Goal: Book appointment/travel/reservation

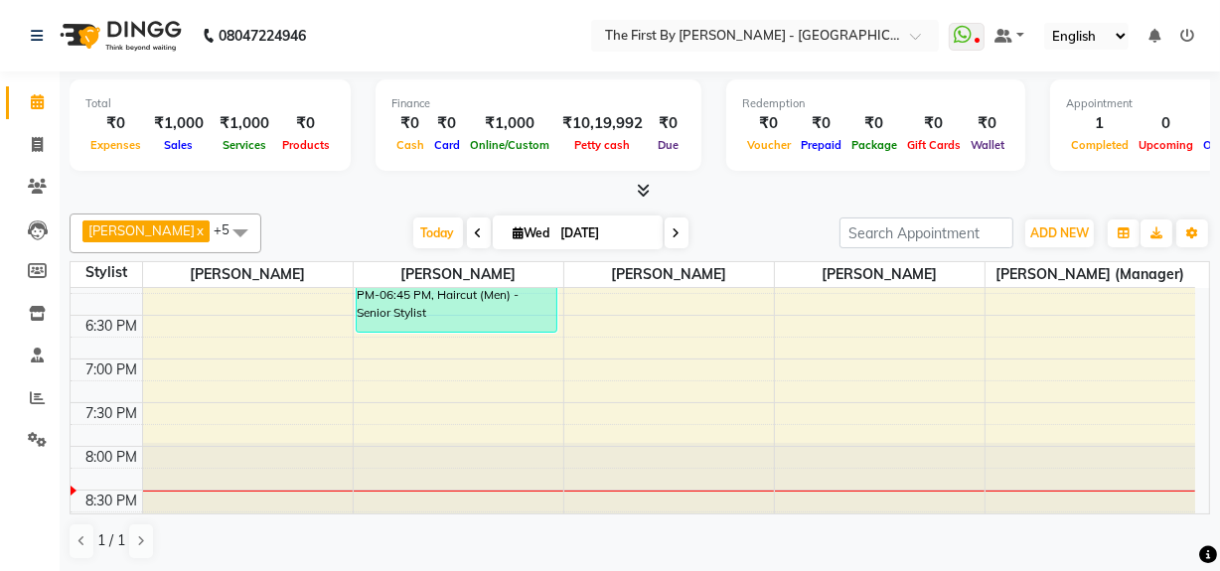
scroll to position [905, 0]
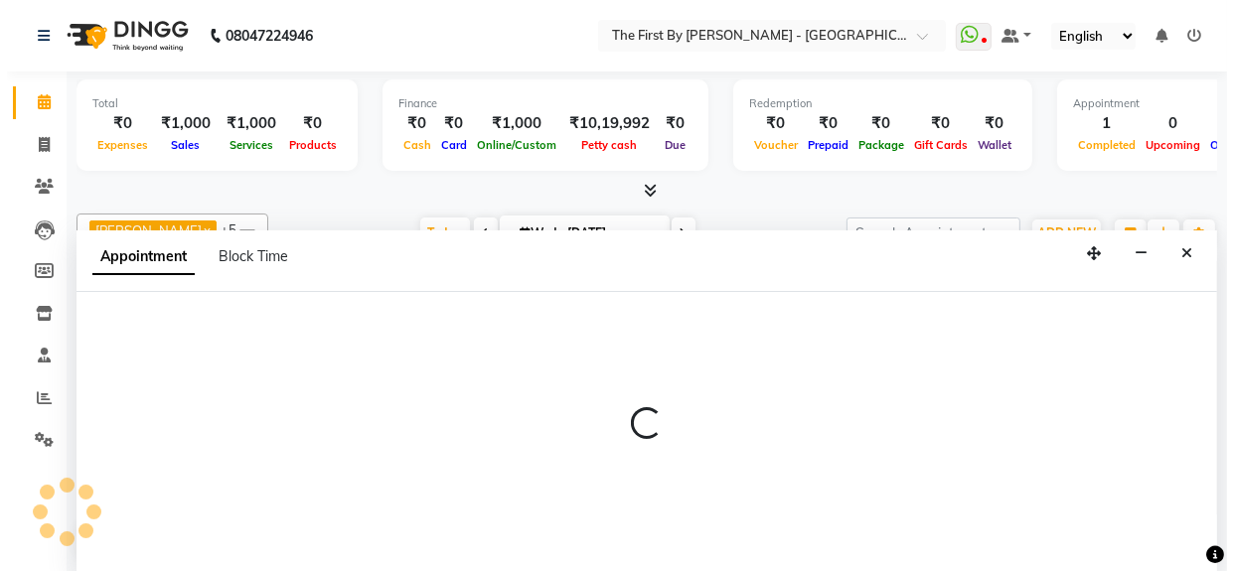
scroll to position [0, 0]
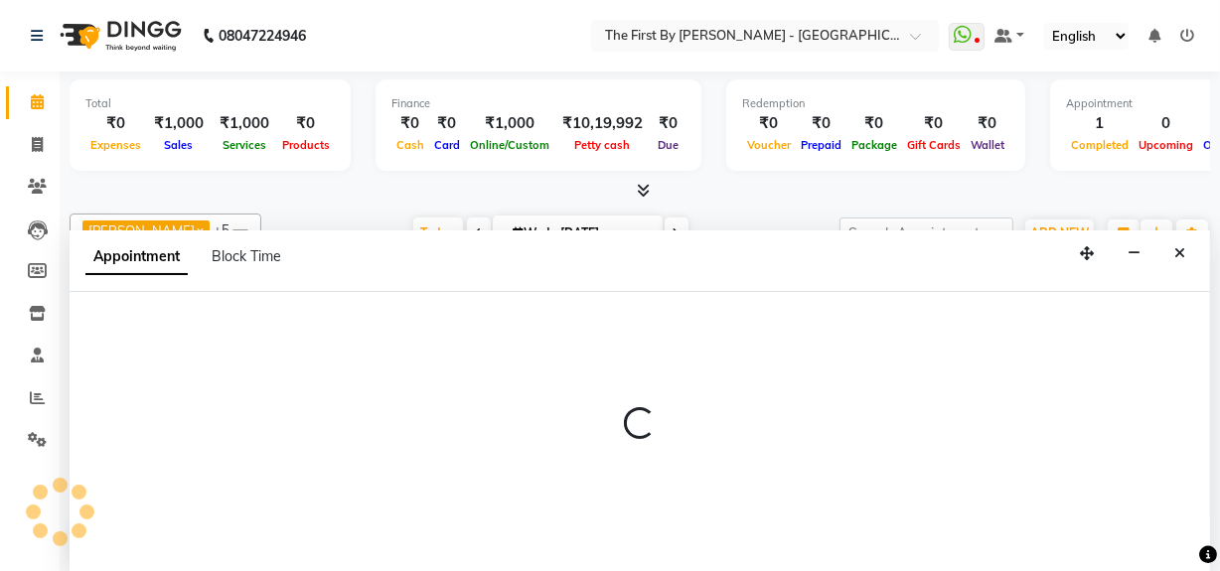
select select "68243"
select select "tentative"
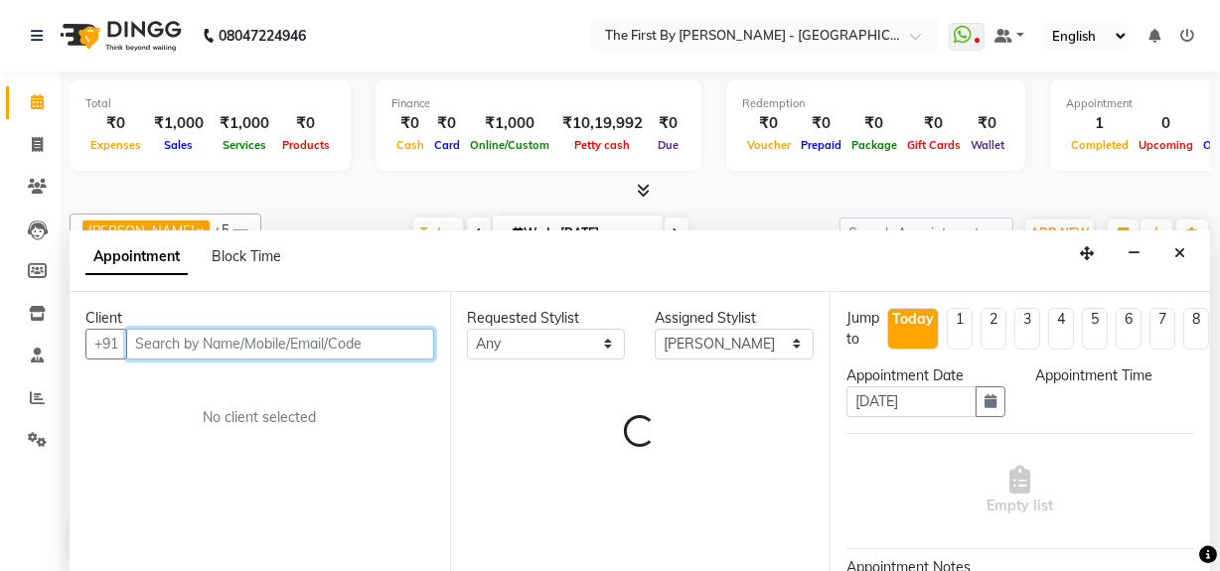
select select "1155"
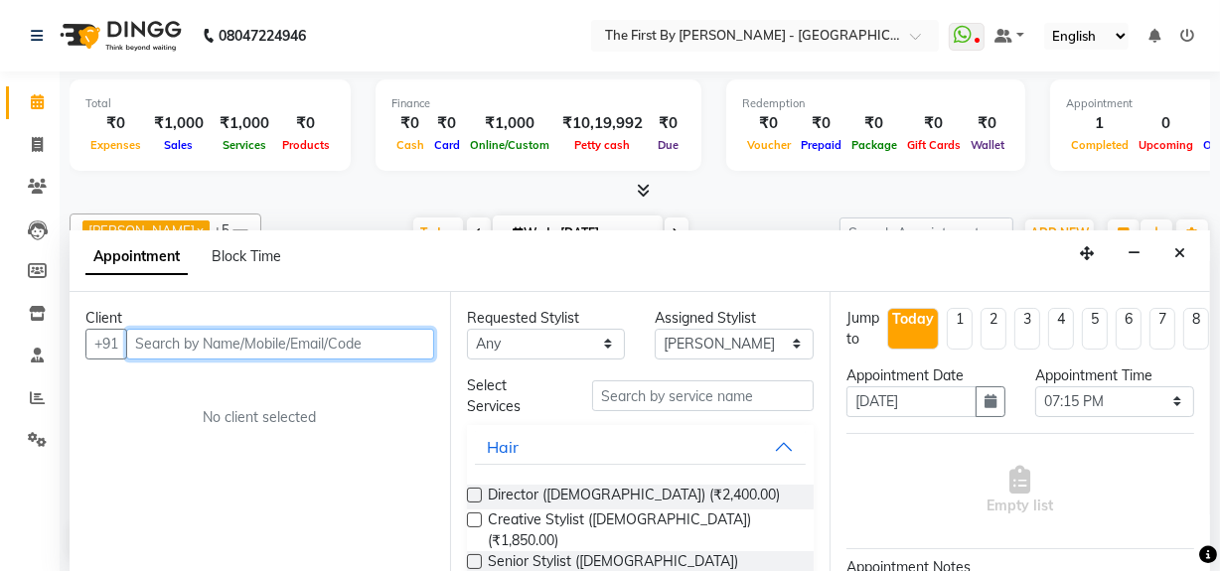
paste input "8237185955"
type input "8237185955"
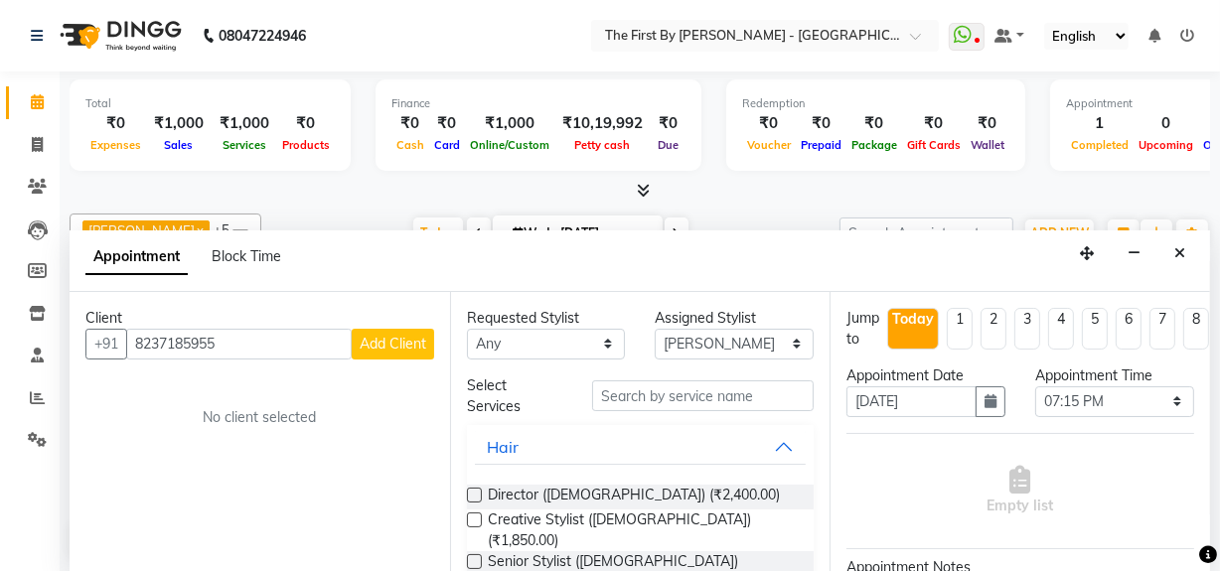
click at [371, 342] on span "Add Client" at bounding box center [393, 344] width 67 height 18
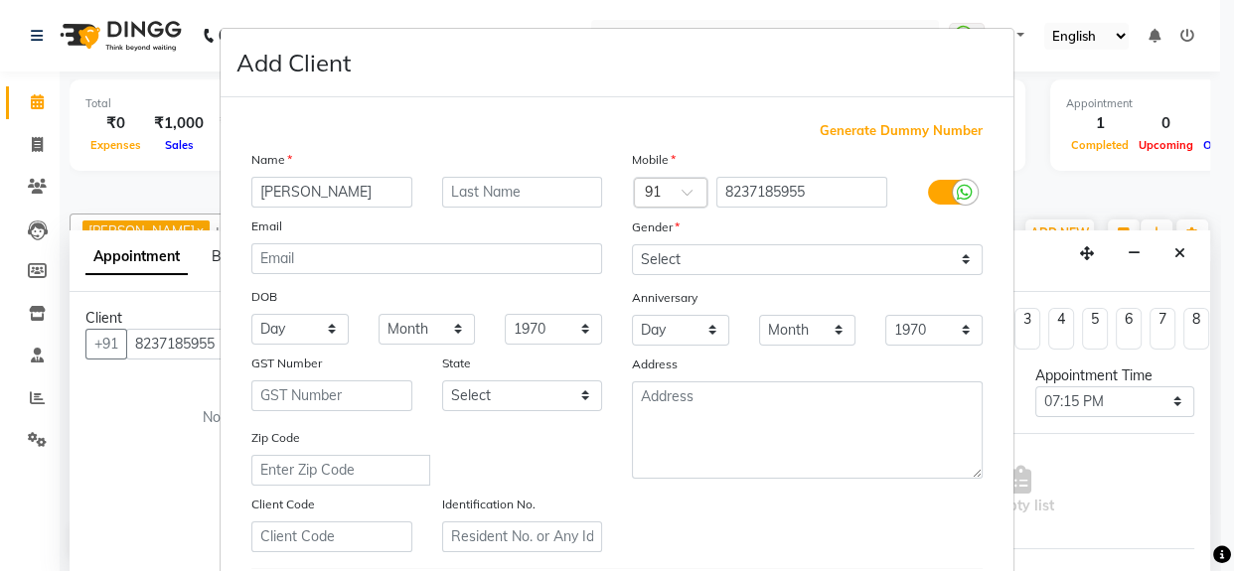
click at [299, 192] on input "[PERSON_NAME]" at bounding box center [331, 192] width 161 height 31
type input "[PERSON_NAME]"
click at [537, 181] on input "text" at bounding box center [522, 192] width 161 height 31
type input "Naik"
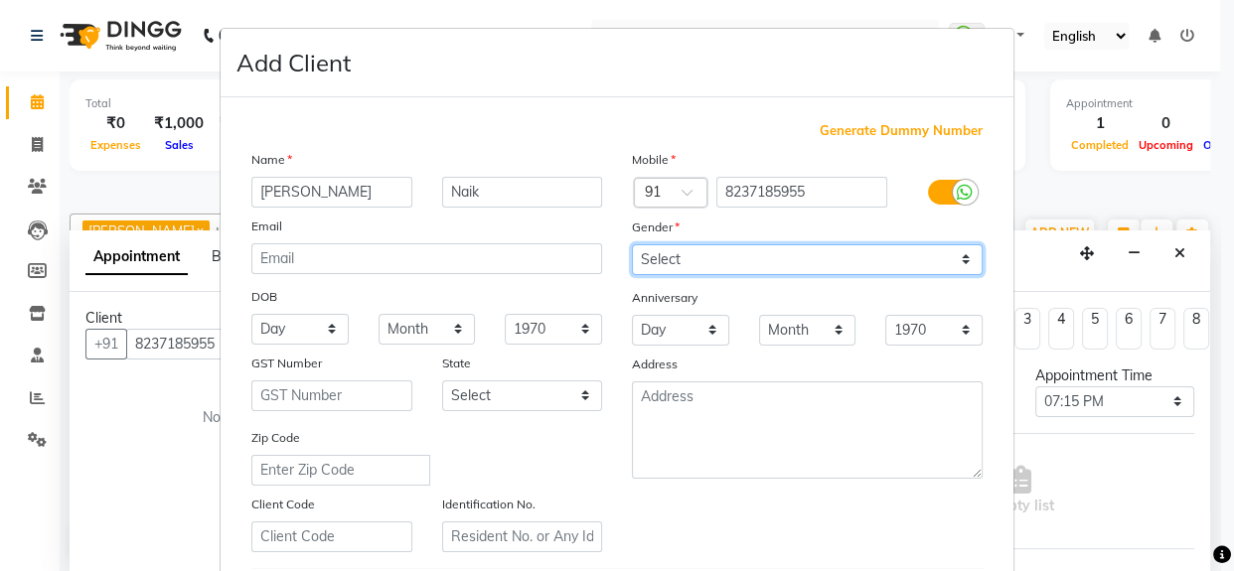
drag, startPoint x: 687, startPoint y: 244, endPoint x: 691, endPoint y: 264, distance: 20.3
click at [687, 244] on select "Select [DEMOGRAPHIC_DATA] [DEMOGRAPHIC_DATA] Other Prefer Not To Say" at bounding box center [807, 259] width 351 height 31
select select "[DEMOGRAPHIC_DATA]"
click at [632, 244] on select "Select [DEMOGRAPHIC_DATA] [DEMOGRAPHIC_DATA] Other Prefer Not To Say" at bounding box center [807, 259] width 351 height 31
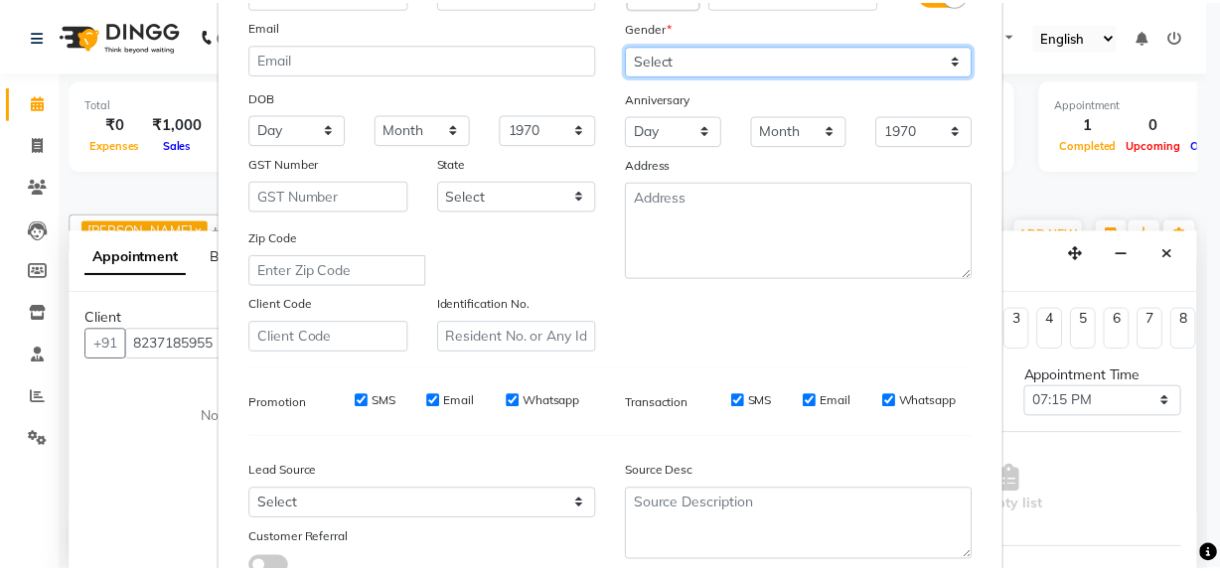
scroll to position [351, 0]
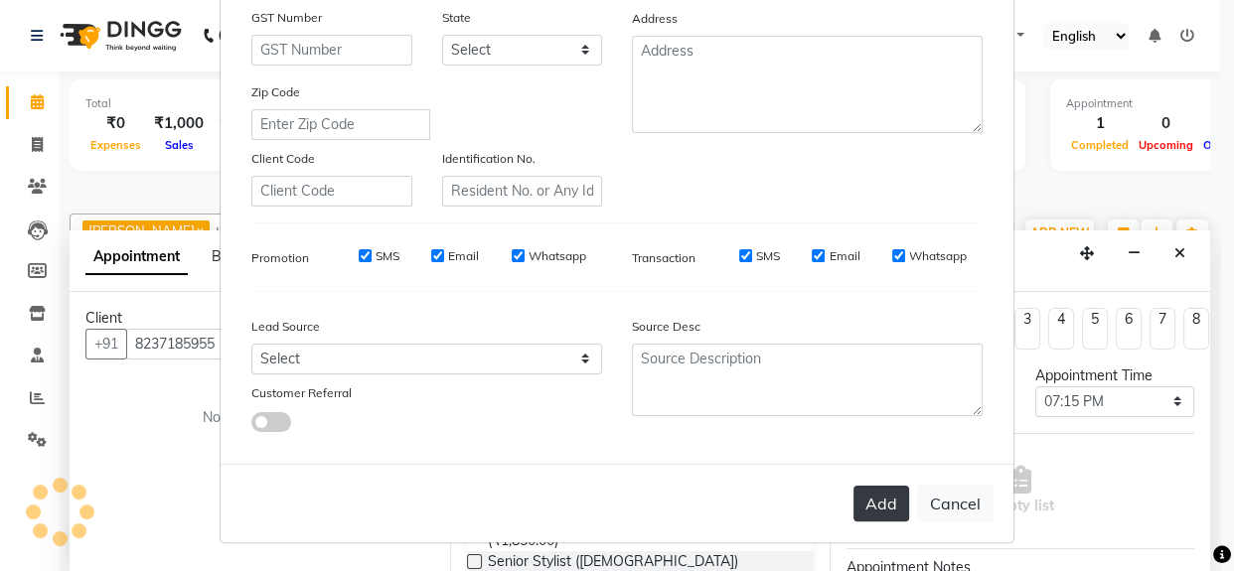
click at [864, 511] on button "Add" at bounding box center [882, 504] width 56 height 36
type input "82******55"
select select
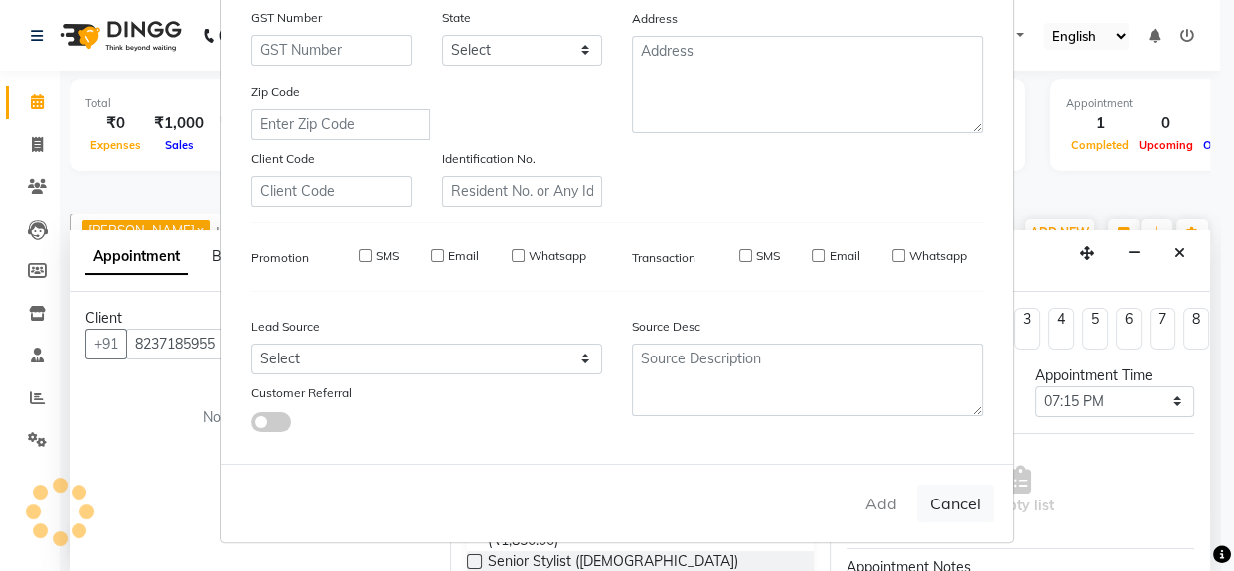
select select
checkbox input "false"
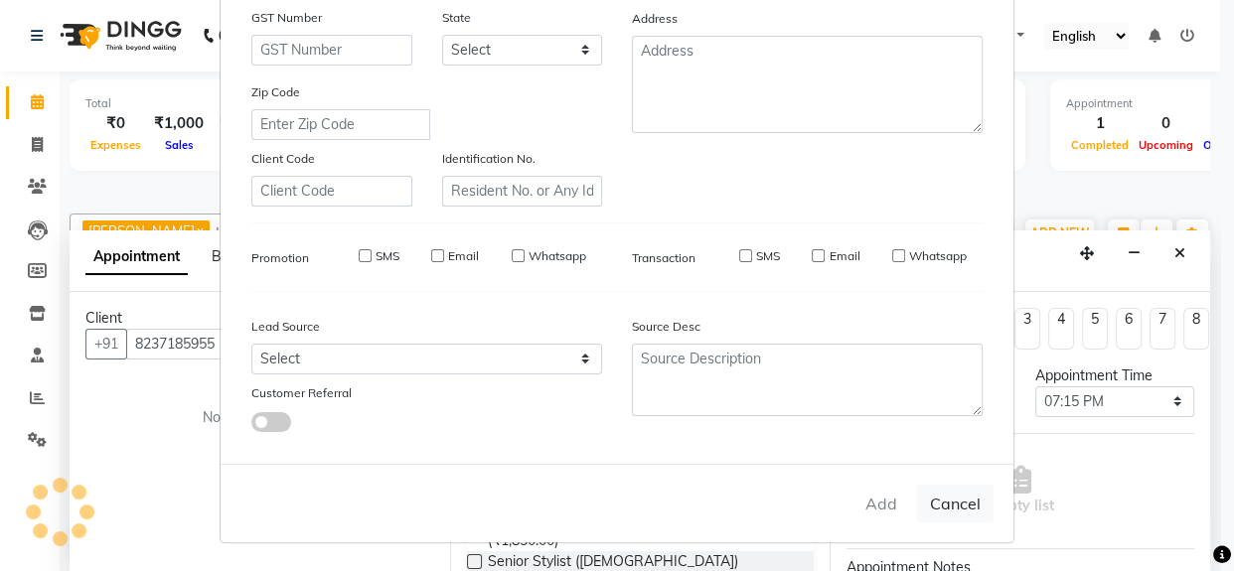
checkbox input "false"
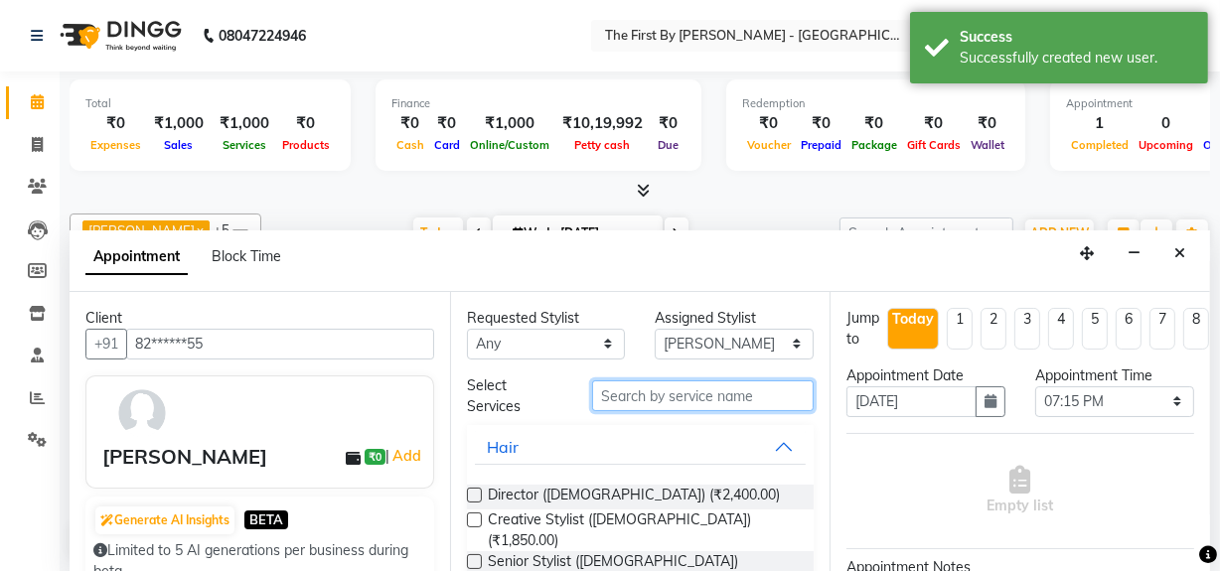
click at [704, 392] on input "text" at bounding box center [703, 396] width 222 height 31
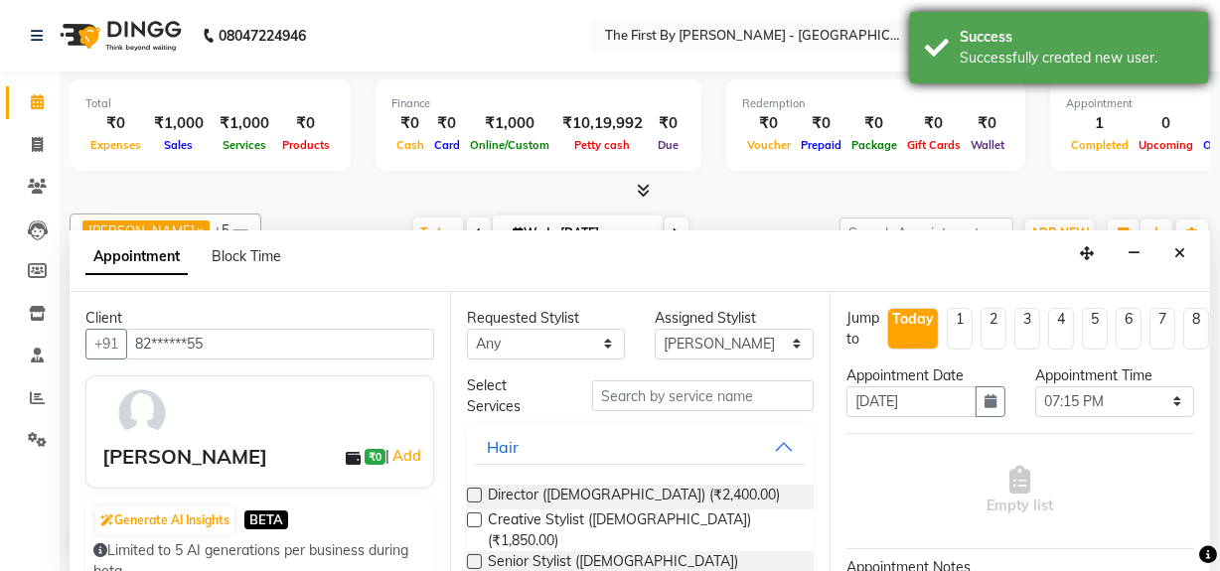
click at [1093, 81] on div "Success Successfully created new user." at bounding box center [1059, 48] width 298 height 72
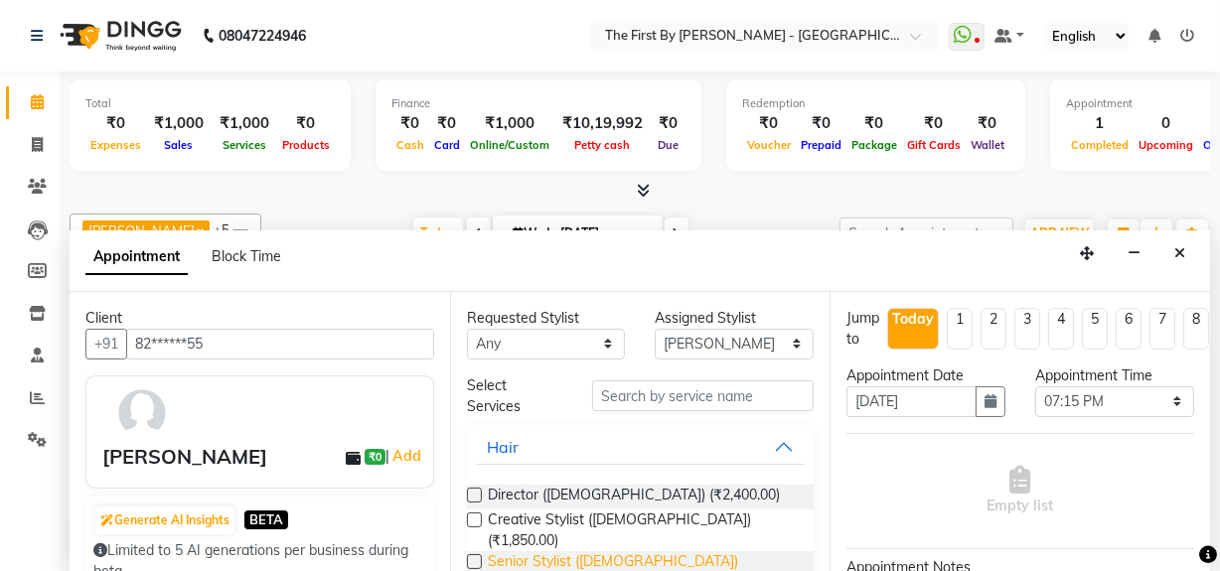
click at [656, 552] on span "Senior Stylist ([DEMOGRAPHIC_DATA]) (₹1,500.00)" at bounding box center [643, 573] width 311 height 42
checkbox input "false"
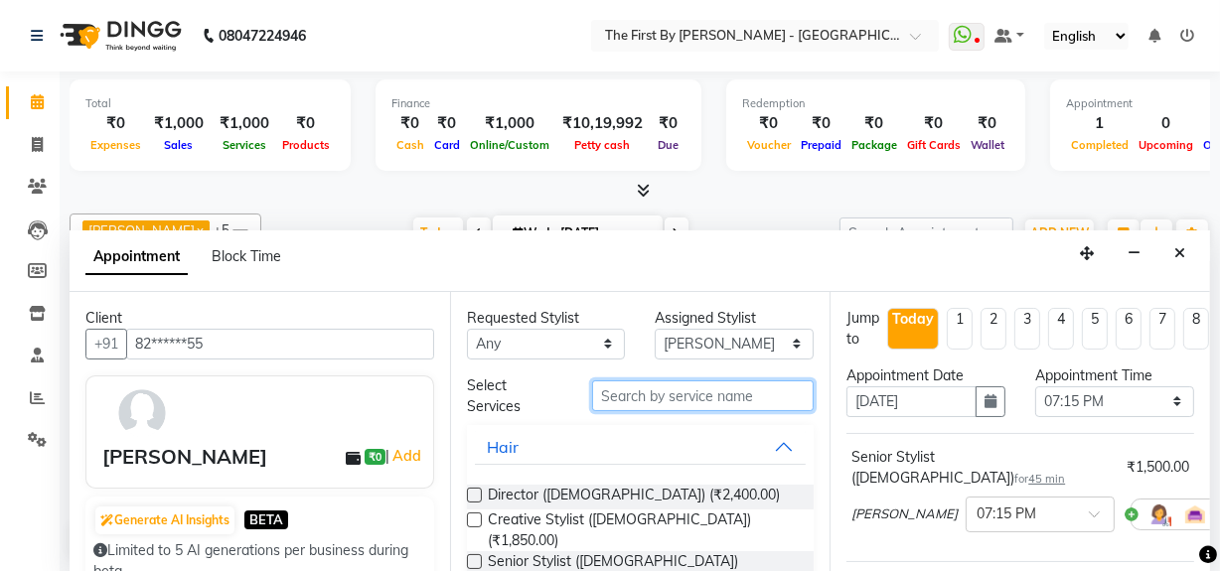
click at [696, 399] on input "text" at bounding box center [703, 396] width 222 height 31
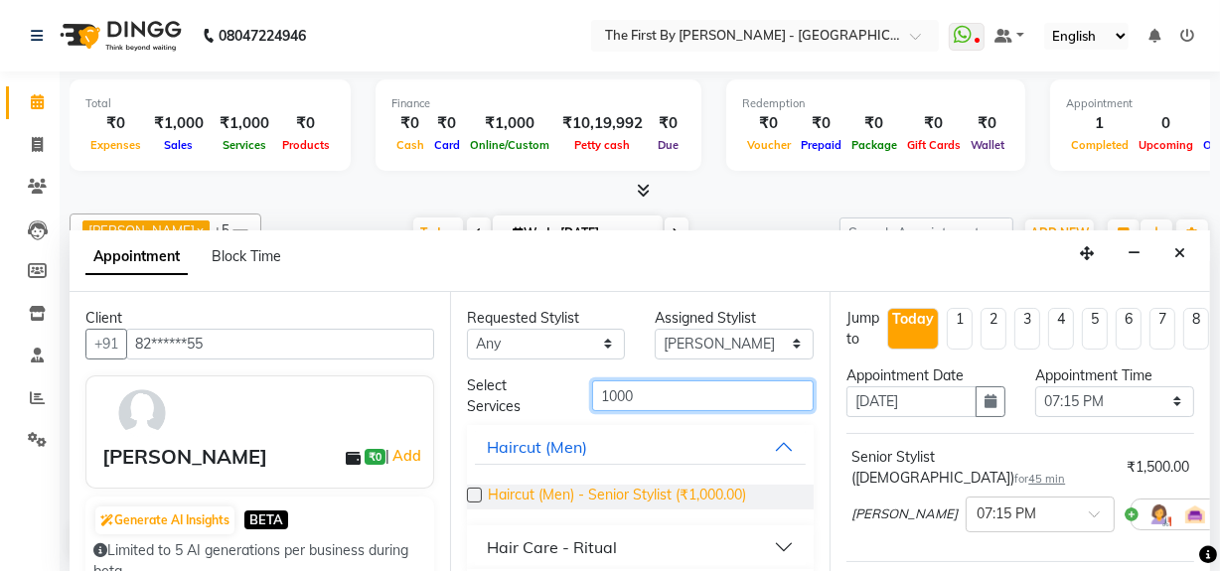
type input "1000"
click at [722, 485] on span "Haircut (Men) - Senior Stylist (₹1,000.00)" at bounding box center [617, 497] width 258 height 25
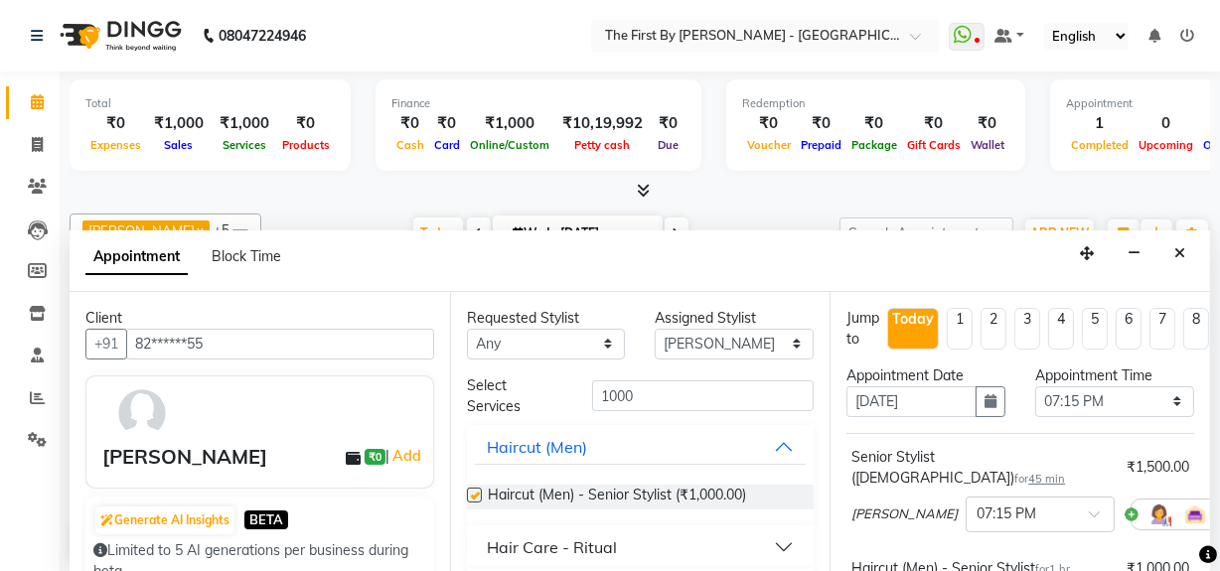
checkbox input "false"
click at [732, 386] on input "1000" at bounding box center [703, 396] width 222 height 31
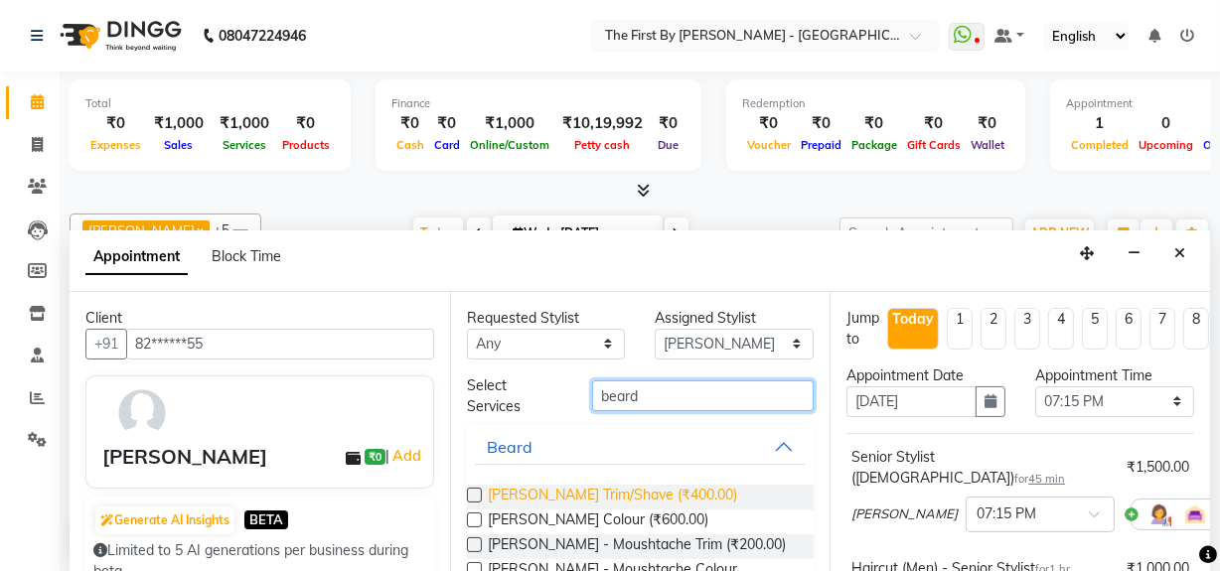
type input "beard"
click at [675, 493] on span "[PERSON_NAME] Trim/Shave (₹400.00)" at bounding box center [612, 497] width 249 height 25
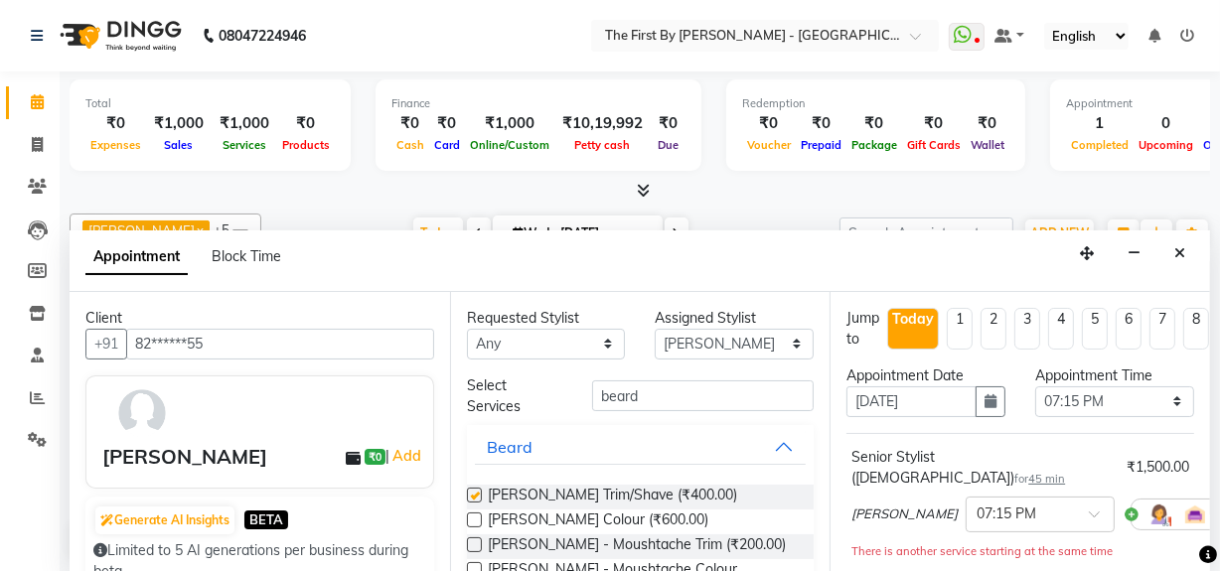
checkbox input "false"
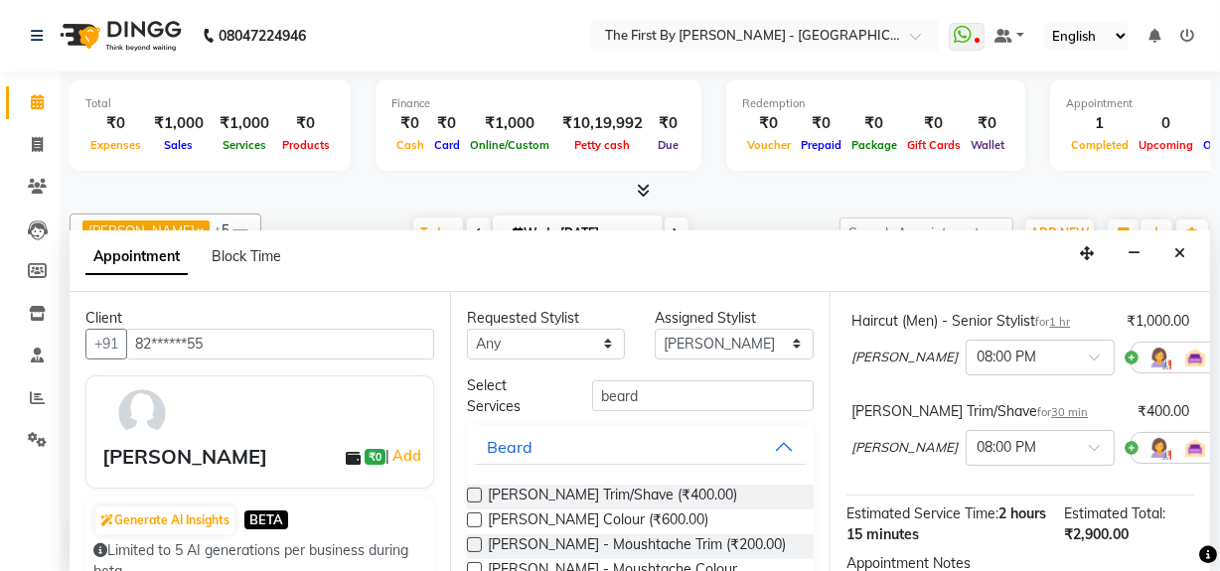
scroll to position [502, 0]
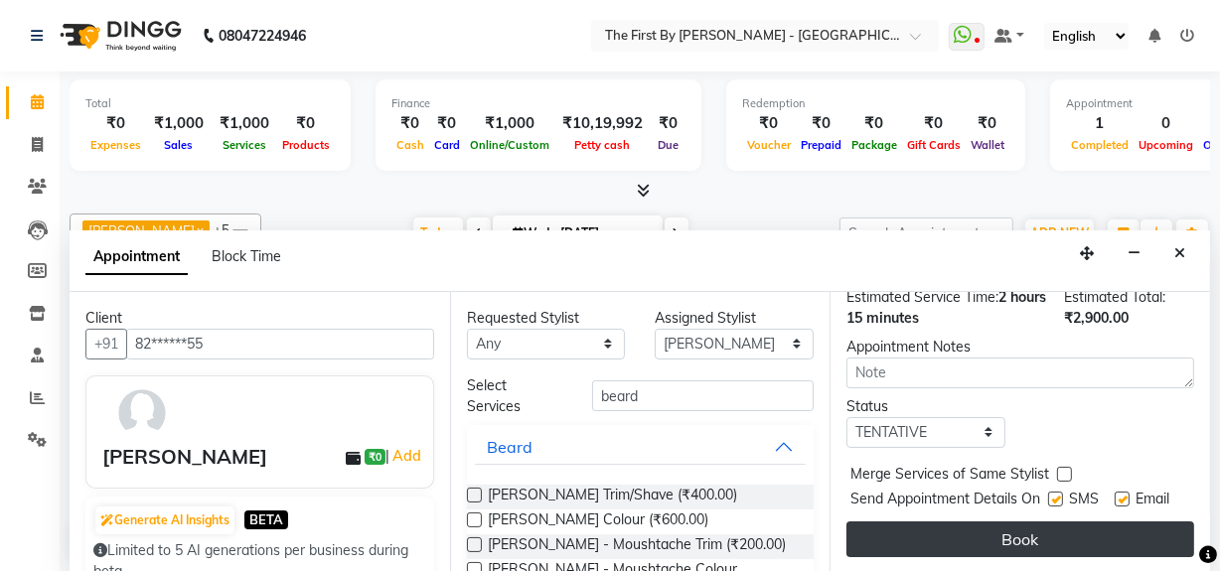
click at [1104, 522] on button "Book" at bounding box center [1021, 540] width 348 height 36
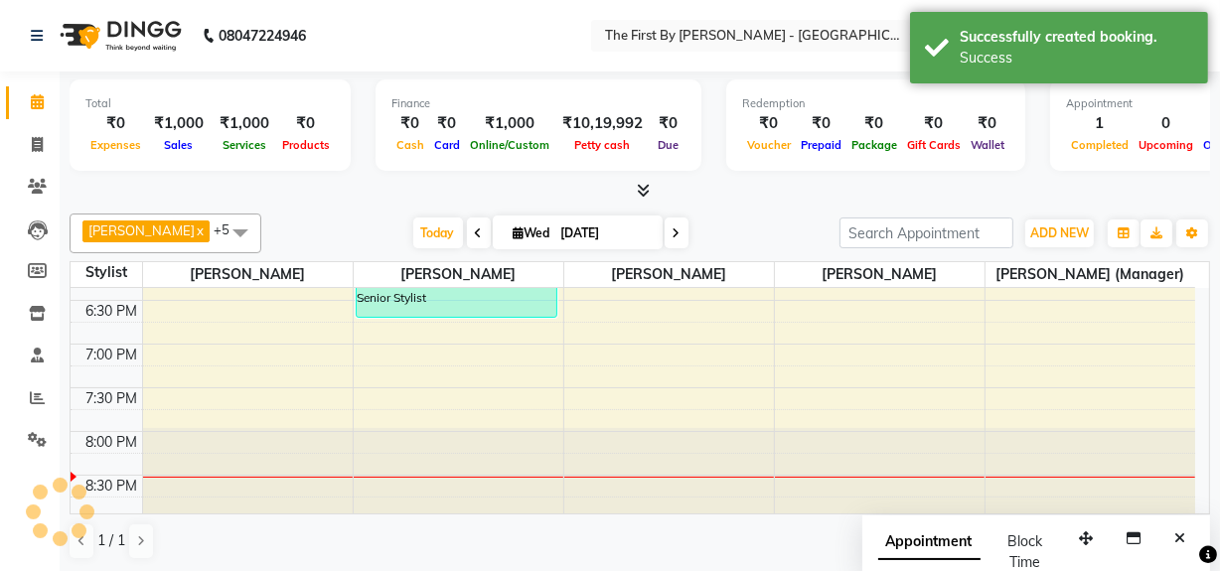
scroll to position [0, 0]
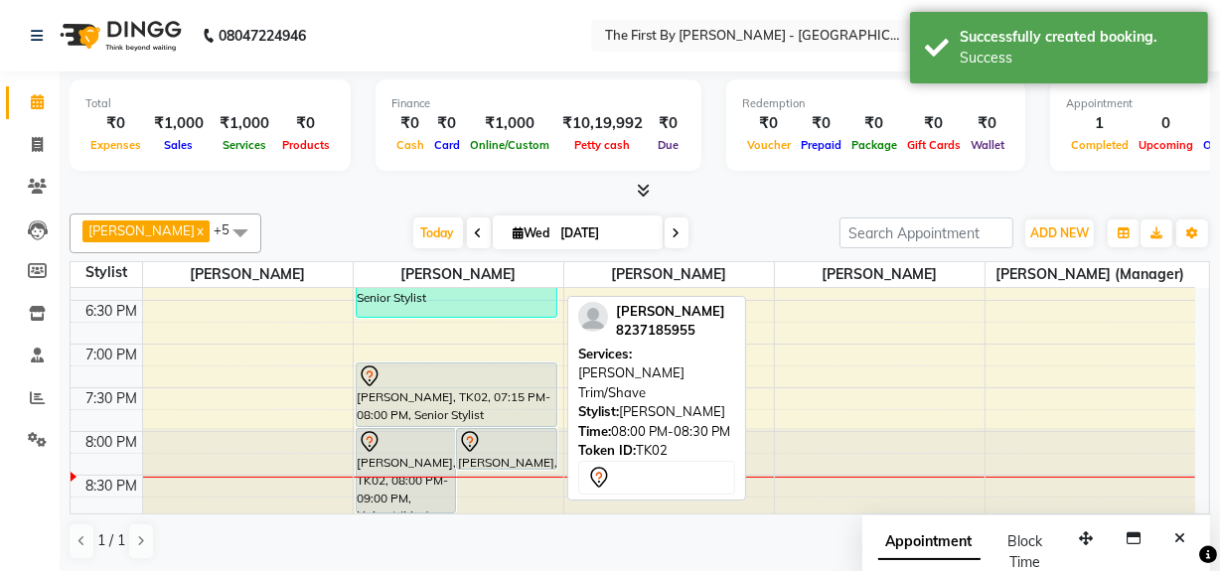
click at [467, 441] on icon at bounding box center [470, 442] width 24 height 24
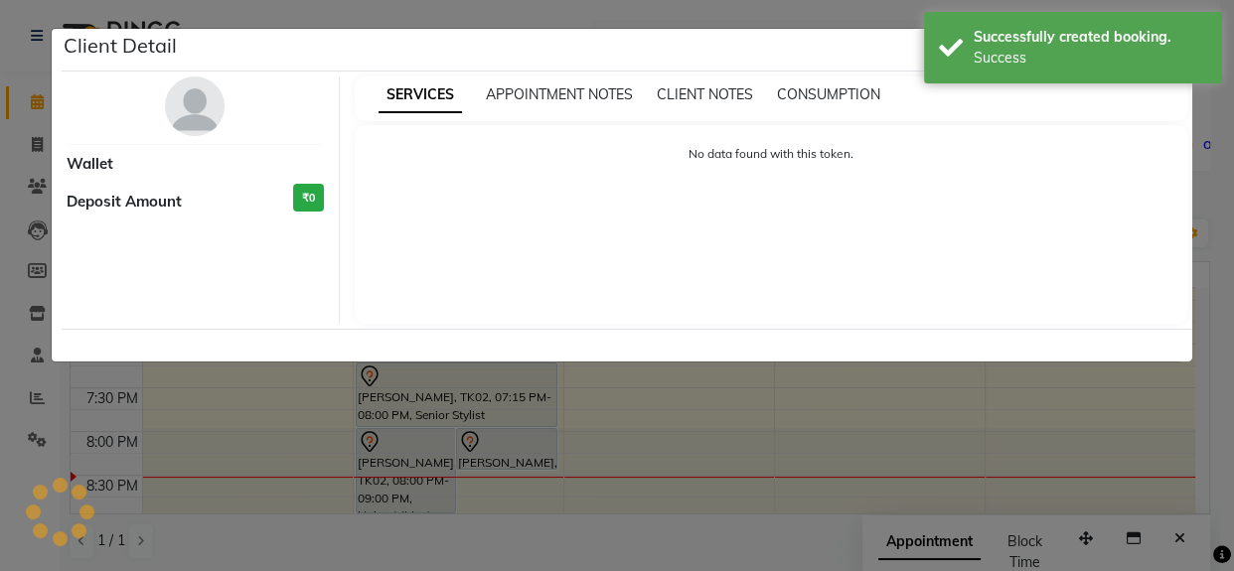
select select "7"
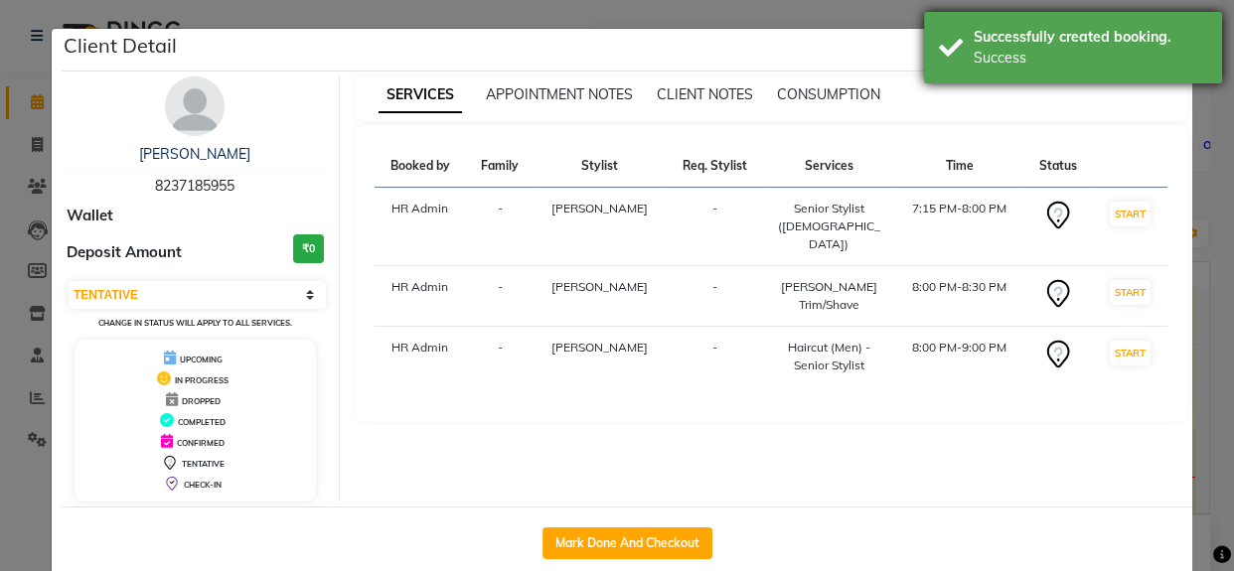
click at [1155, 19] on div "Successfully created booking. Success" at bounding box center [1073, 48] width 298 height 72
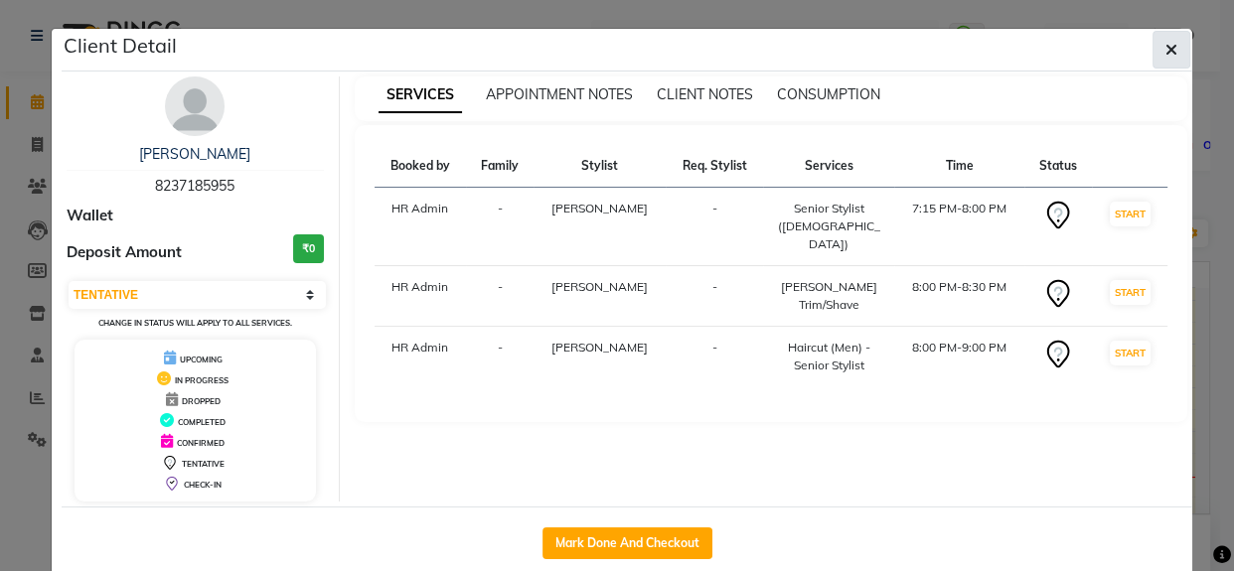
click at [1173, 45] on button "button" at bounding box center [1172, 50] width 38 height 38
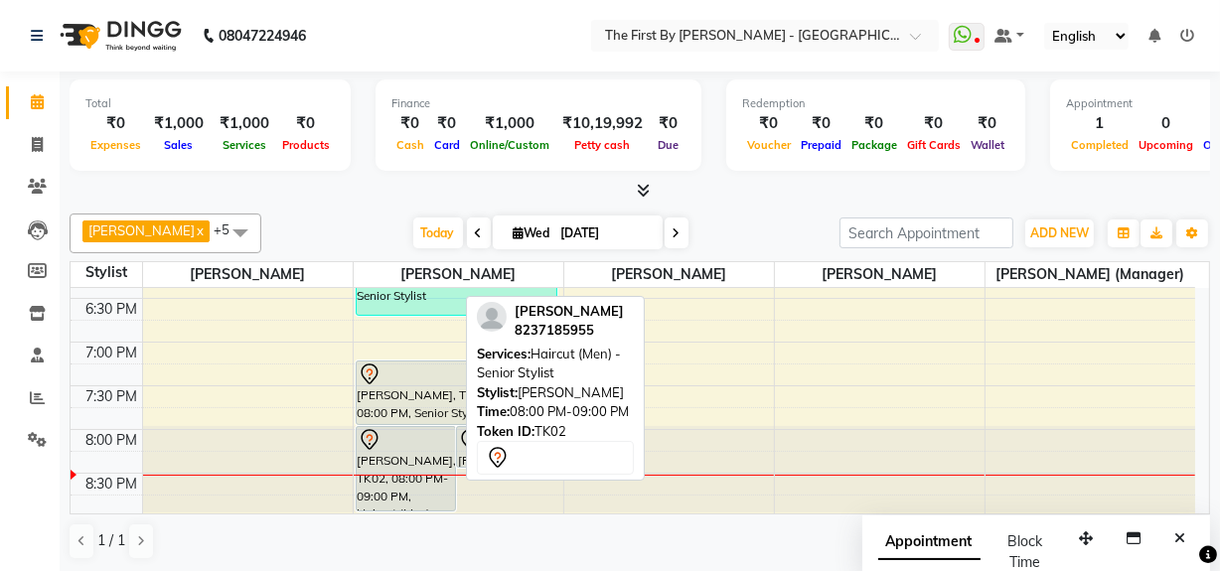
scroll to position [905, 0]
